Goal: Information Seeking & Learning: Learn about a topic

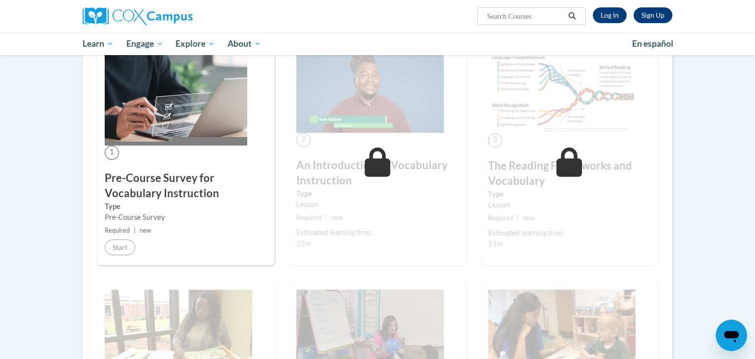
scroll to position [183, 0]
click at [144, 143] on img at bounding box center [176, 97] width 142 height 95
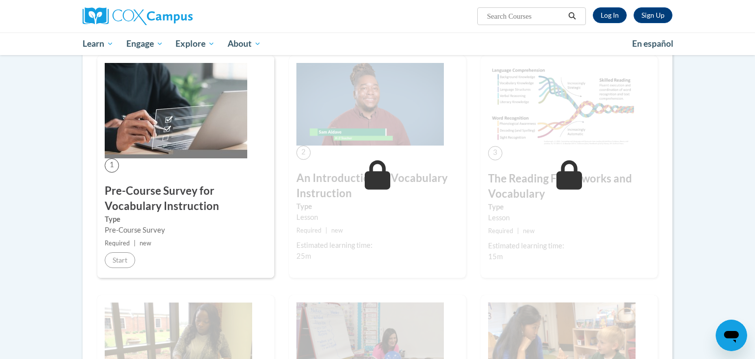
scroll to position [173, 0]
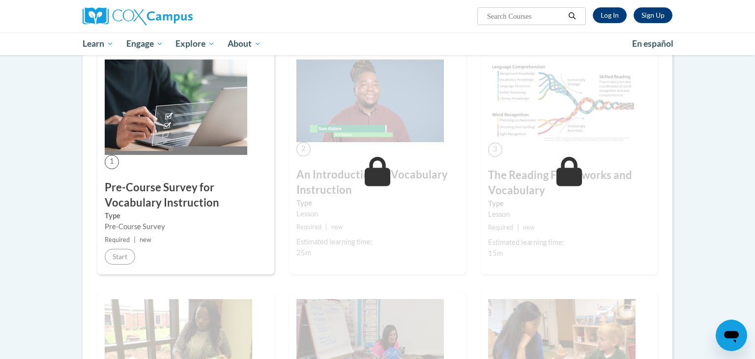
click at [192, 210] on label "Type" at bounding box center [186, 215] width 162 height 11
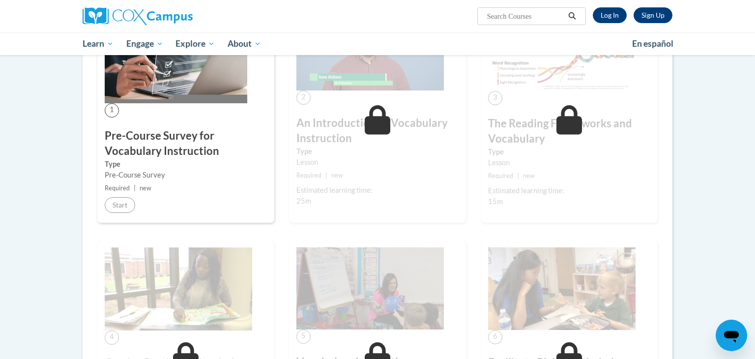
scroll to position [226, 0]
click at [616, 7] on div "Sign Up Log In Search Search..." at bounding box center [478, 12] width 403 height 25
click at [616, 12] on link "Log In" at bounding box center [609, 15] width 34 height 16
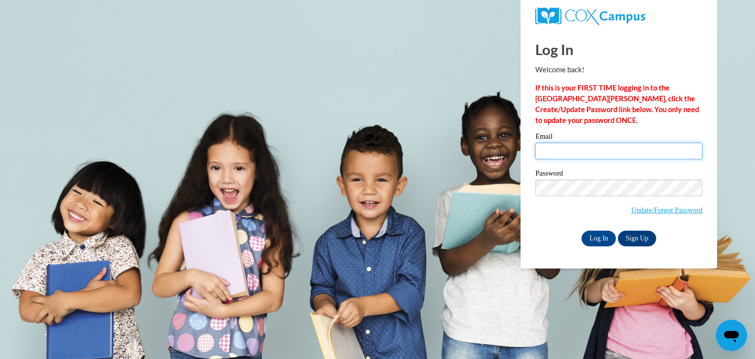
type input "lexissheffield@icloud.com"
click at [594, 241] on input "Log In" at bounding box center [598, 238] width 34 height 16
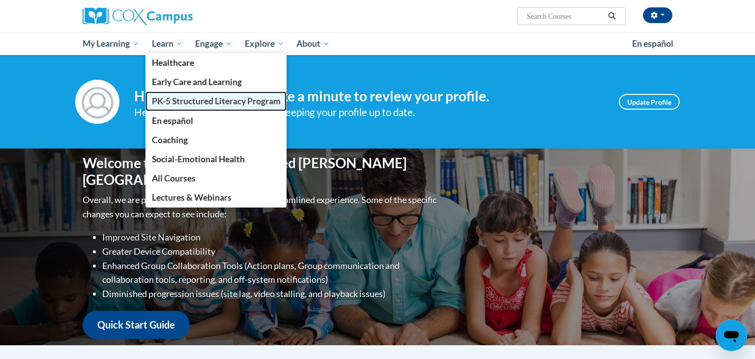
click at [192, 101] on span "PK-5 Structured Literacy Program" at bounding box center [216, 101] width 129 height 10
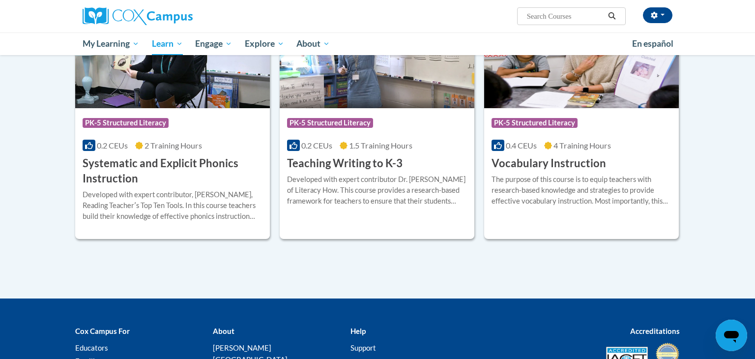
scroll to position [1112, 0]
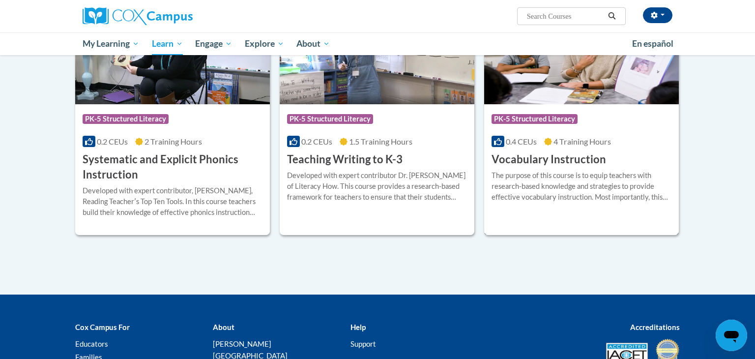
click at [498, 167] on div "More Info Open The purpose of this course is to equip teachers with research-ba…" at bounding box center [581, 192] width 195 height 50
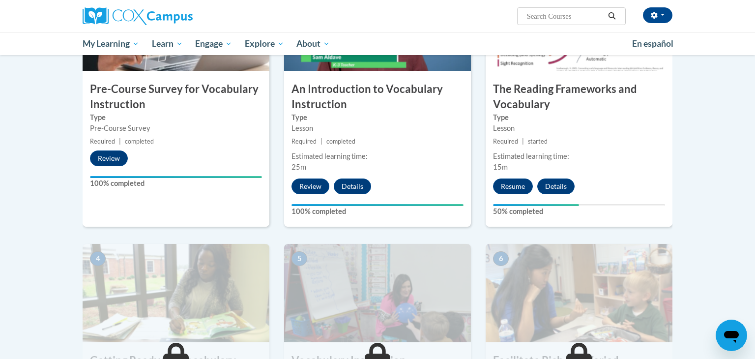
scroll to position [309, 0]
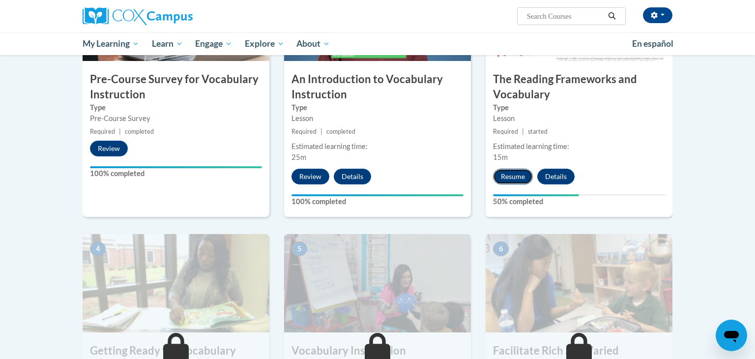
click at [514, 179] on button "Resume" at bounding box center [513, 176] width 40 height 16
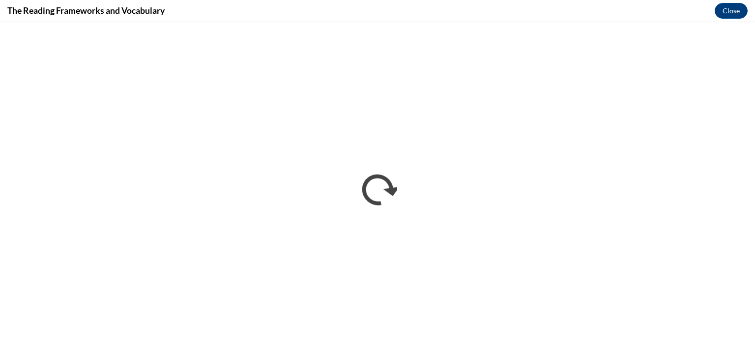
scroll to position [0, 0]
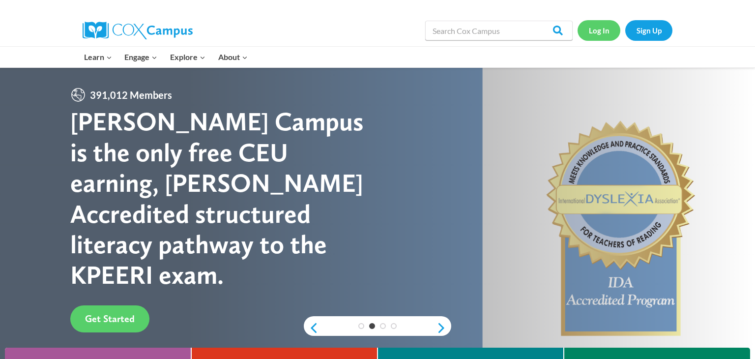
click at [590, 26] on link "Log In" at bounding box center [598, 30] width 43 height 20
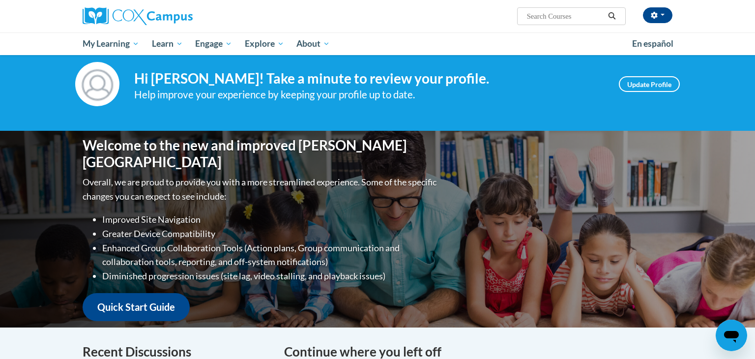
scroll to position [12, 0]
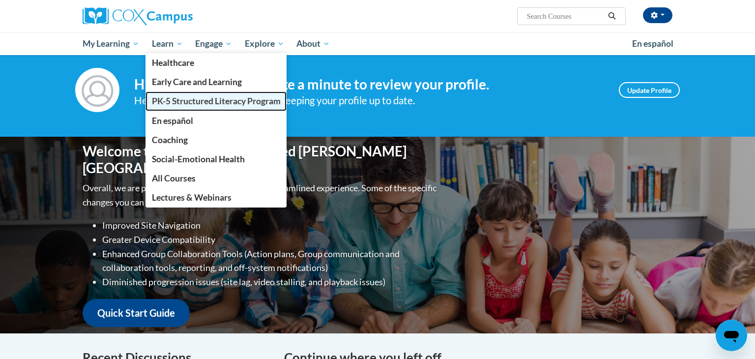
click at [197, 101] on span "PK-5 Structured Literacy Program" at bounding box center [216, 101] width 129 height 10
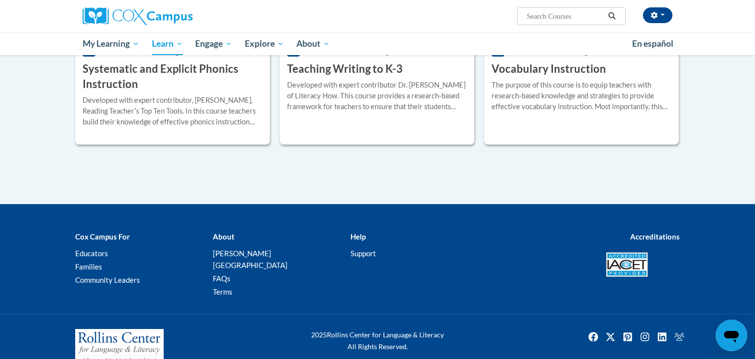
scroll to position [1203, 0]
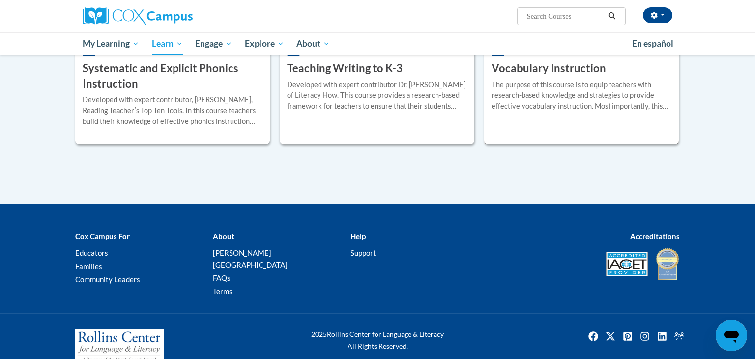
click at [506, 103] on div "The purpose of this course is to equip teachers with research-based knowledge a…" at bounding box center [581, 95] width 180 height 32
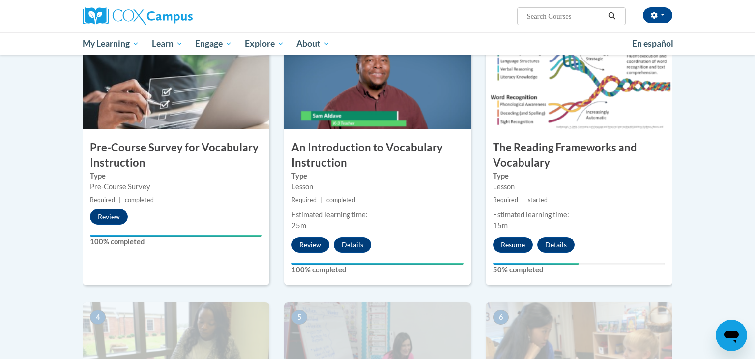
scroll to position [242, 0]
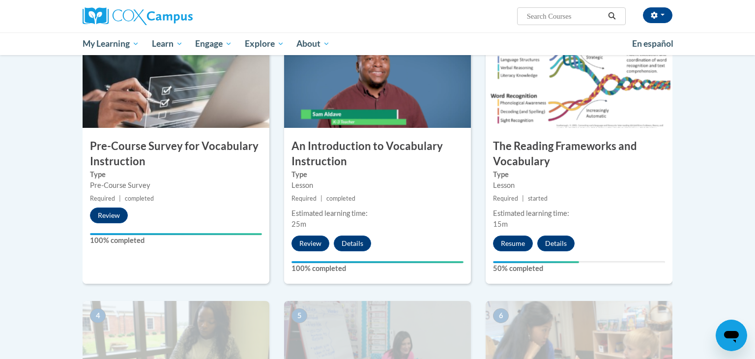
click at [512, 251] on div "3 The Reading Frameworks and Vocabulary Type Lesson Required | started Estimate…" at bounding box center [578, 156] width 187 height 254
click at [511, 245] on button "Resume" at bounding box center [513, 243] width 40 height 16
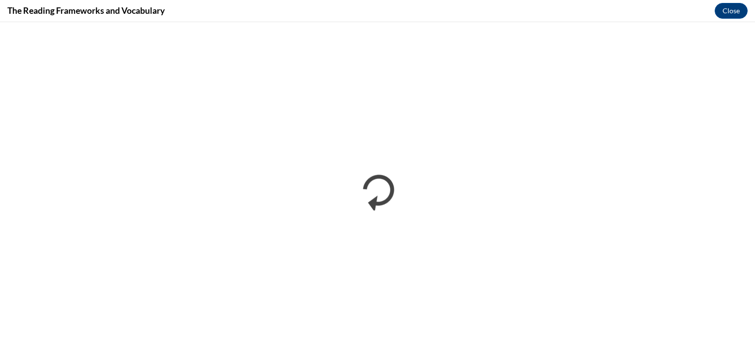
scroll to position [0, 0]
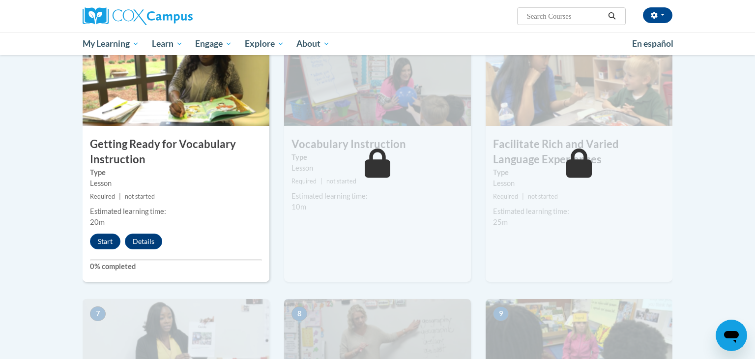
scroll to position [513, 0]
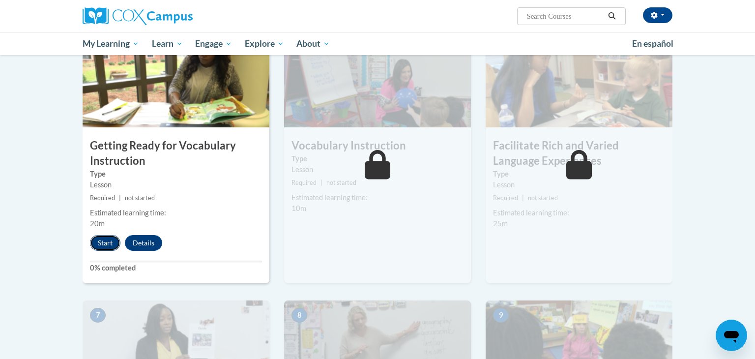
click at [113, 238] on button "Start" at bounding box center [105, 243] width 30 height 16
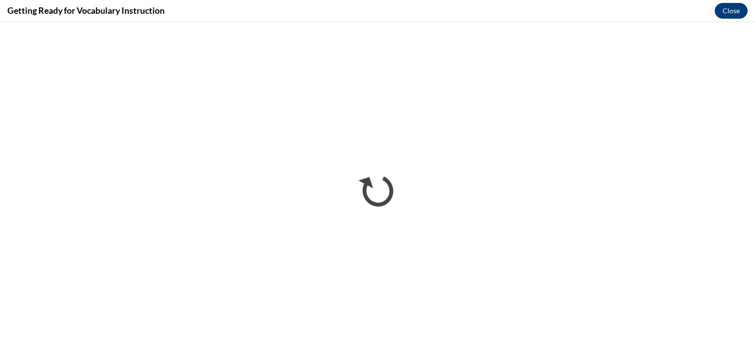
scroll to position [0, 0]
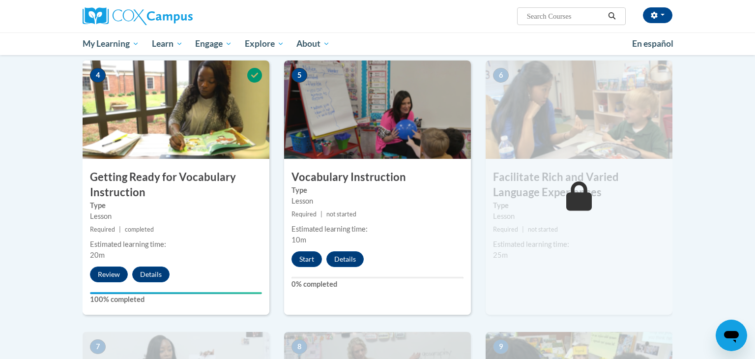
scroll to position [475, 0]
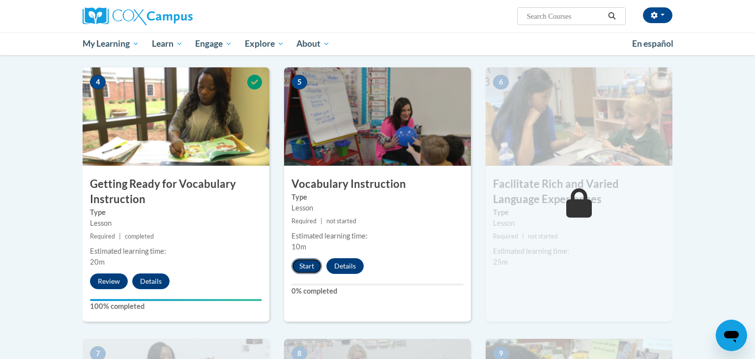
click at [301, 266] on button "Start" at bounding box center [306, 266] width 30 height 16
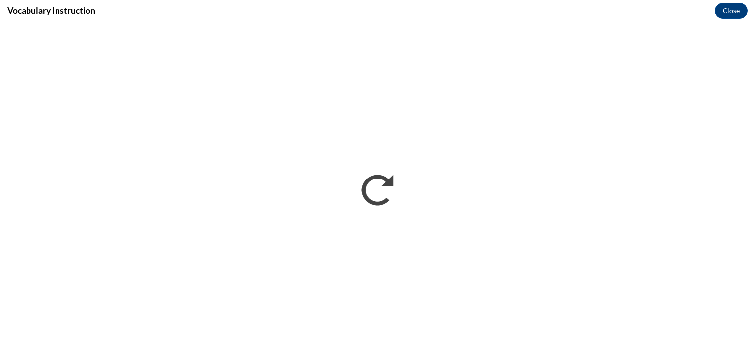
scroll to position [0, 0]
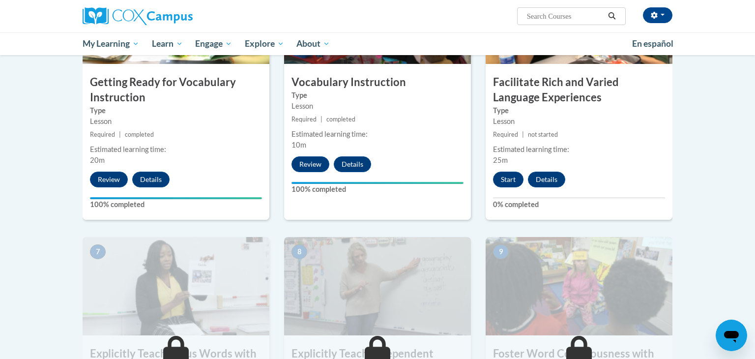
scroll to position [577, 0]
click at [506, 181] on button "Start" at bounding box center [508, 179] width 30 height 16
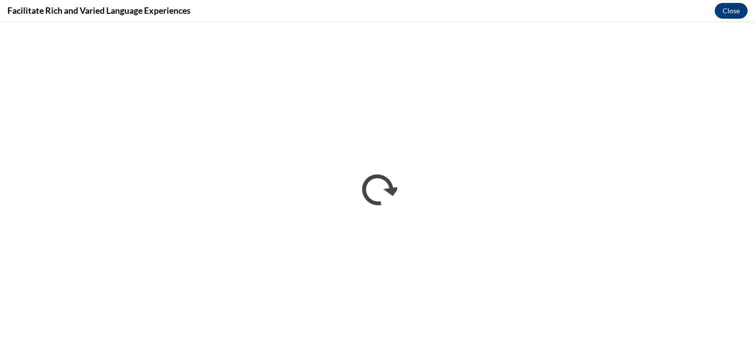
scroll to position [0, 0]
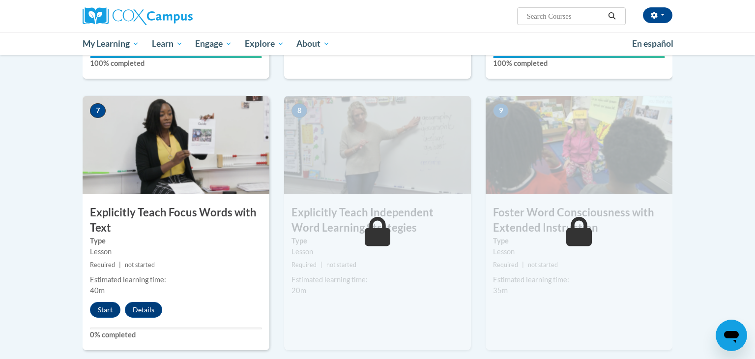
scroll to position [720, 0]
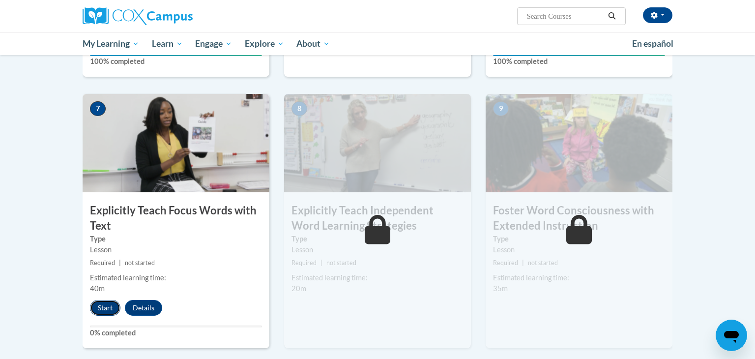
click at [110, 309] on button "Start" at bounding box center [105, 308] width 30 height 16
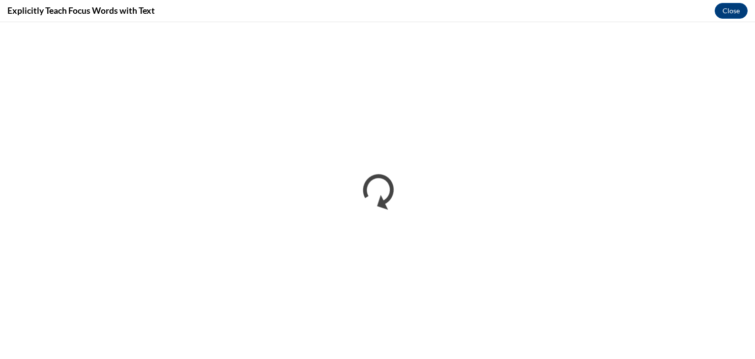
scroll to position [0, 0]
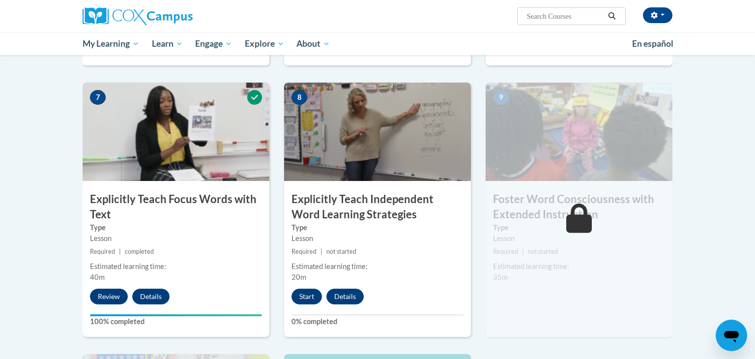
scroll to position [743, 0]
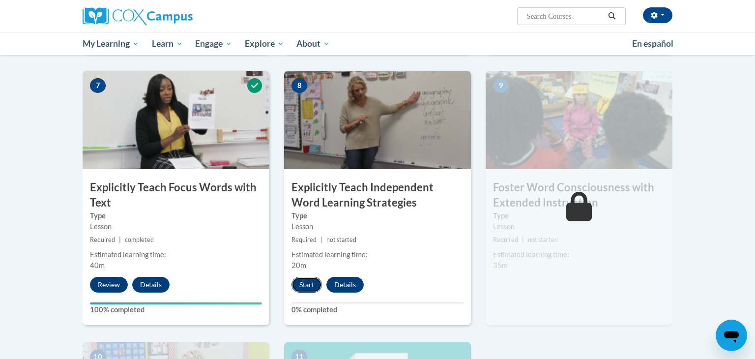
click at [312, 281] on button "Start" at bounding box center [306, 285] width 30 height 16
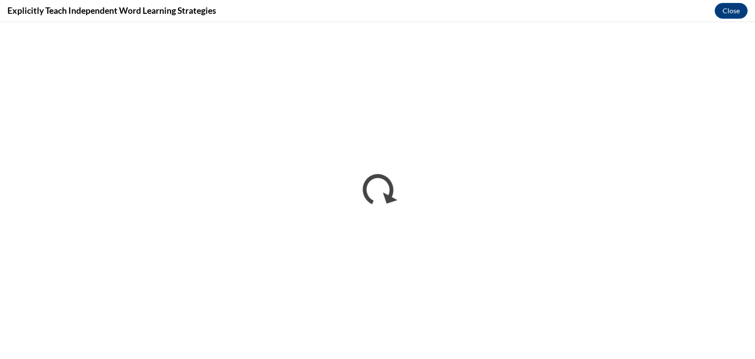
scroll to position [0, 0]
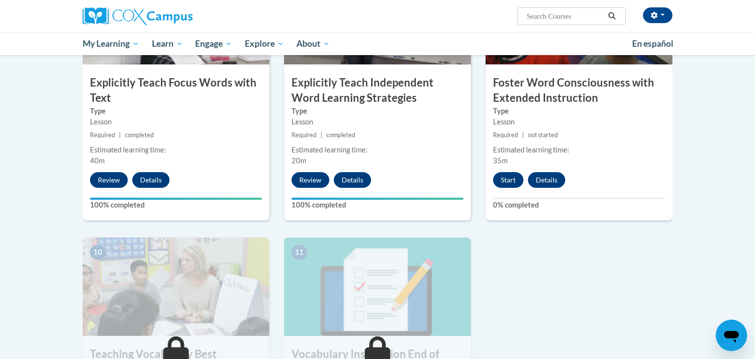
scroll to position [849, 0]
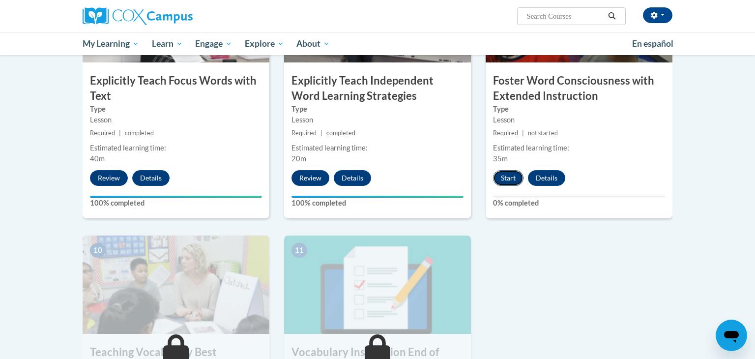
click at [505, 177] on button "Start" at bounding box center [508, 178] width 30 height 16
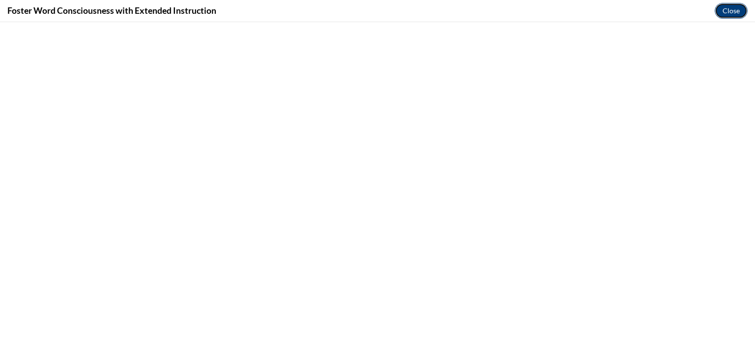
click at [727, 9] on button "Close" at bounding box center [730, 11] width 33 height 16
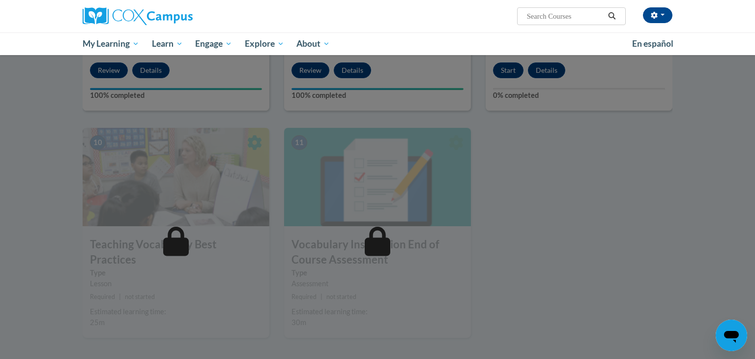
scroll to position [956, 0]
